Goal: Task Accomplishment & Management: Use online tool/utility

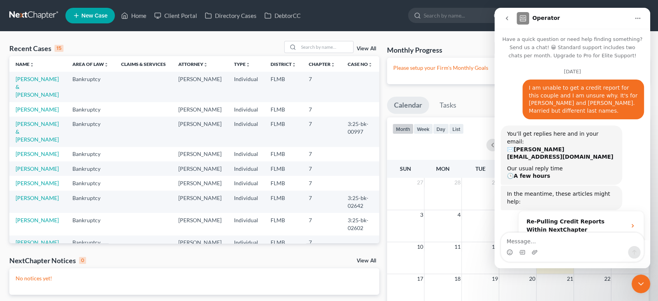
scroll to position [1418, 0]
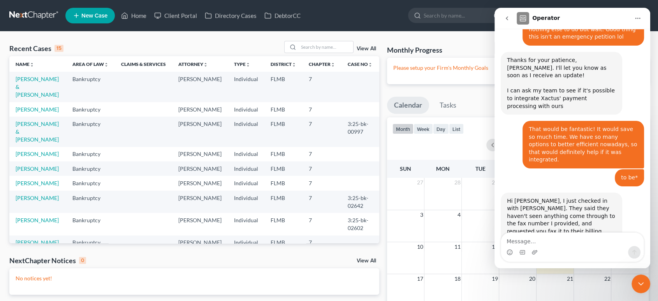
click at [509, 14] on button "go back" at bounding box center [507, 18] width 15 height 15
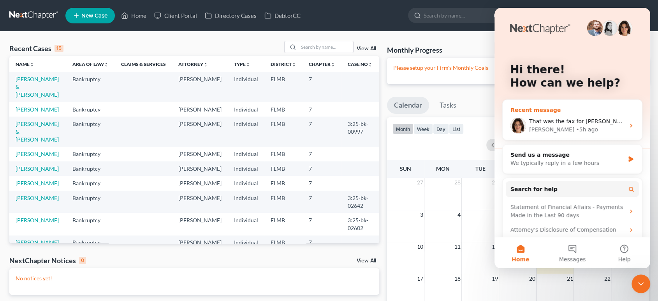
click at [571, 116] on div "That was the fax for Xactus Next Chapter Support directly. Emma • 5h ago" at bounding box center [572, 125] width 139 height 29
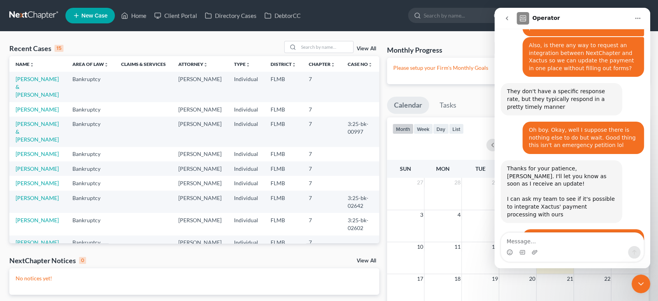
scroll to position [1418, 0]
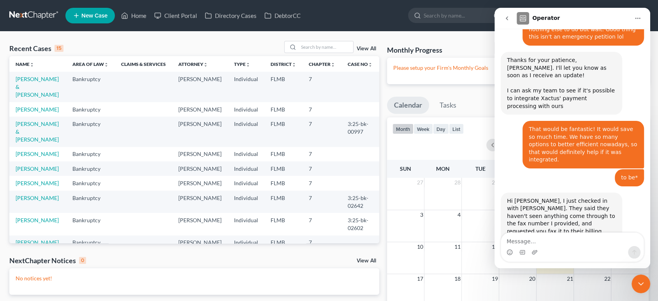
click at [523, 18] on img "Intercom messenger" at bounding box center [523, 18] width 12 height 12
click at [536, 18] on h1 "Operator" at bounding box center [547, 18] width 28 height 6
drag, startPoint x: 569, startPoint y: 18, endPoint x: 538, endPoint y: 18, distance: 31.2
click at [538, 18] on div "Operator" at bounding box center [573, 18] width 113 height 12
click at [505, 17] on icon "go back" at bounding box center [507, 18] width 6 height 6
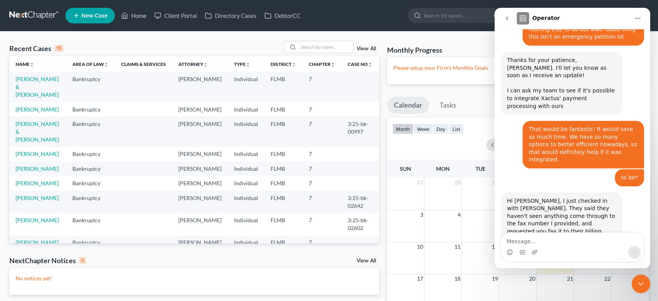
scroll to position [0, 0]
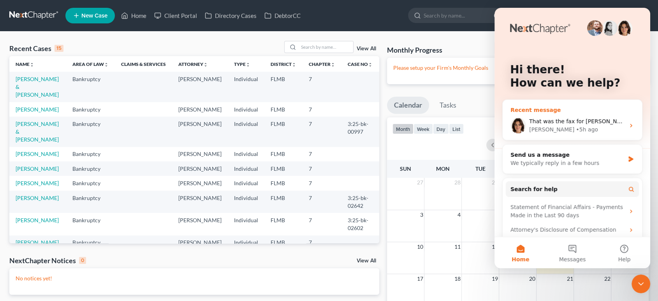
click at [536, 116] on div "That was the fax for Xactus Next Chapter Support directly. Emma • 5h ago" at bounding box center [572, 125] width 139 height 29
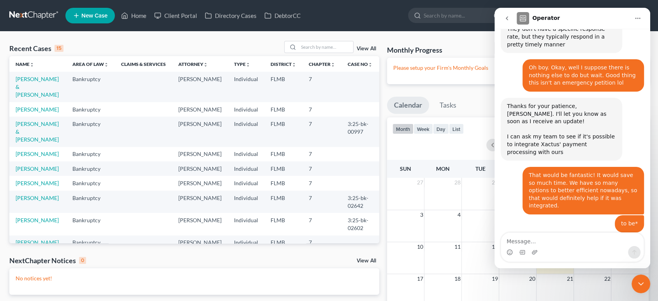
scroll to position [1417, 0]
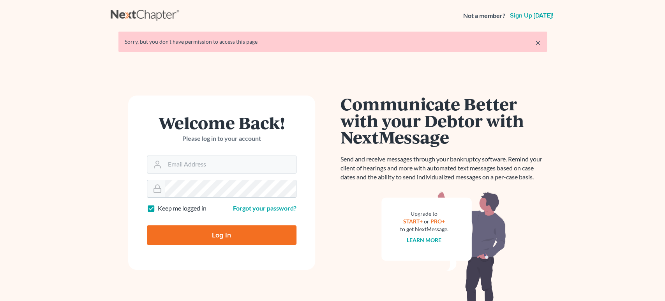
type input "[PERSON_NAME][EMAIL_ADDRESS][DOMAIN_NAME]"
click at [214, 233] on input "Log In" at bounding box center [222, 234] width 150 height 19
type input "Thinking..."
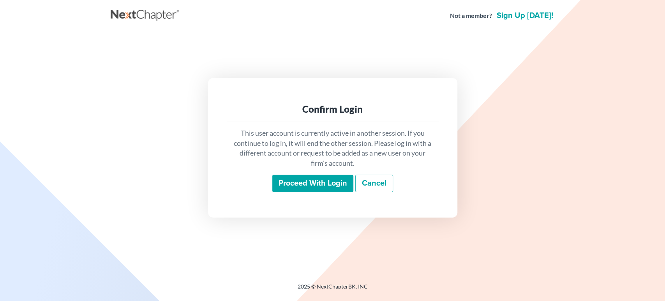
click at [297, 186] on input "Proceed with login" at bounding box center [312, 184] width 81 height 18
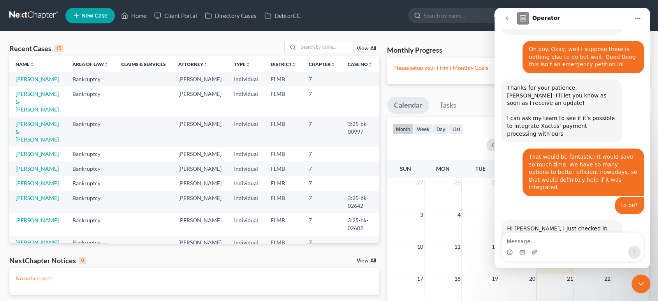
scroll to position [1418, 0]
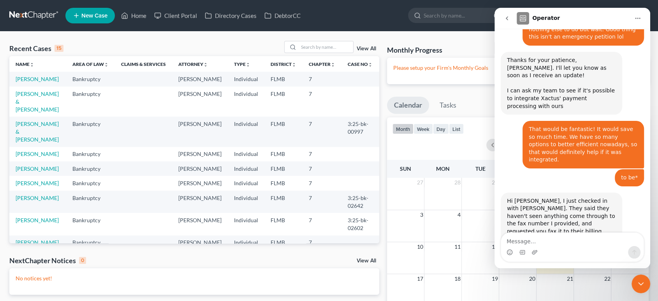
click at [642, 287] on icon "Close Intercom Messenger" at bounding box center [641, 283] width 9 height 9
